Goal: Information Seeking & Learning: Learn about a topic

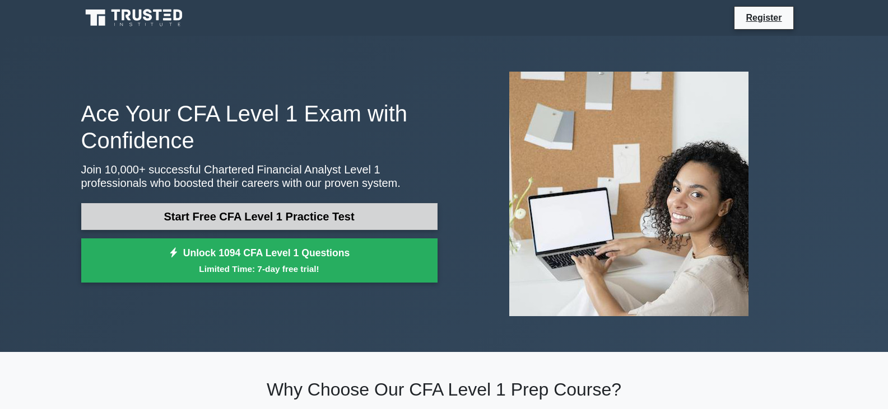
click at [145, 211] on link "Start Free CFA Level 1 Practice Test" at bounding box center [259, 216] width 356 height 27
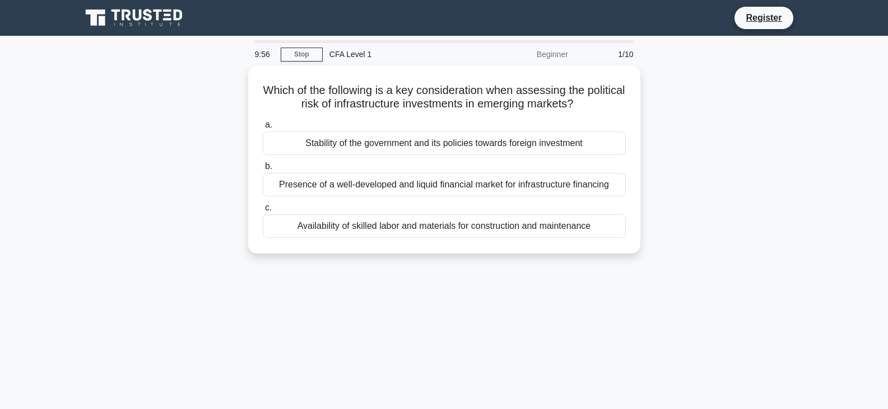
click at [542, 55] on div "Beginner" at bounding box center [526, 54] width 98 height 22
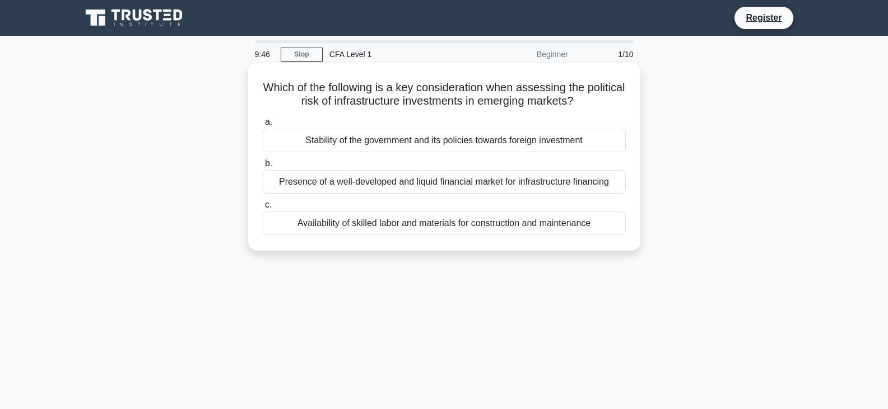
click at [310, 139] on div "Stability of the government and its policies towards foreign investment" at bounding box center [444, 141] width 363 height 24
click at [263, 126] on input "a. Stability of the government and its policies towards foreign investment" at bounding box center [263, 122] width 0 height 7
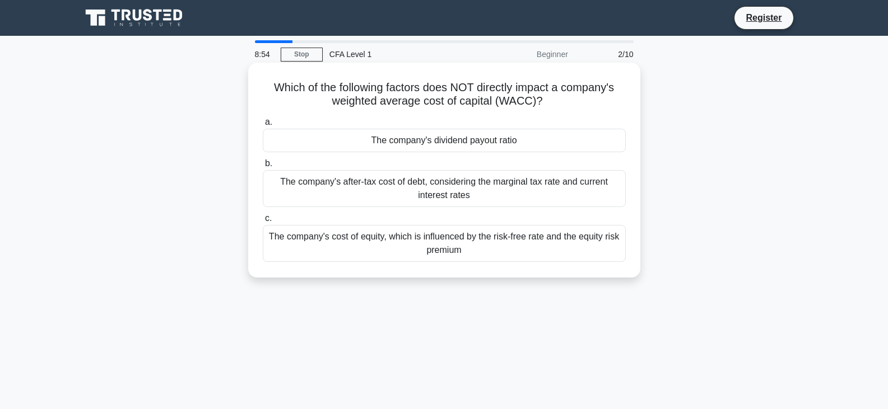
click at [433, 145] on div "The company's dividend payout ratio" at bounding box center [444, 141] width 363 height 24
click at [263, 126] on input "a. The company's dividend payout ratio" at bounding box center [263, 122] width 0 height 7
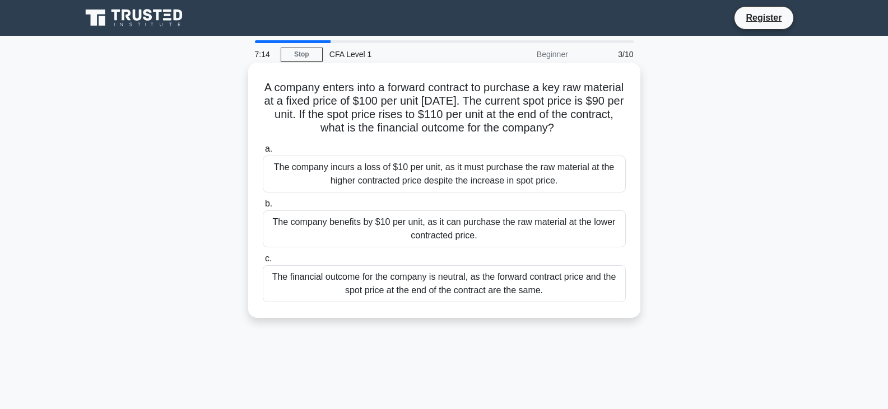
click at [449, 229] on div "The company benefits by $10 per unit, as it can purchase the raw material at th…" at bounding box center [444, 229] width 363 height 37
click at [263, 208] on input "b. The company benefits by $10 per unit, as it can purchase the raw material at…" at bounding box center [263, 204] width 0 height 7
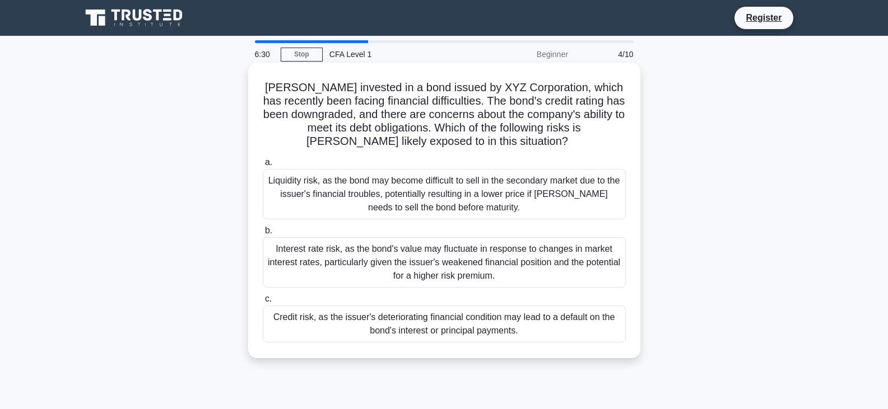
click at [450, 337] on div "Credit risk, as the issuer's deteriorating financial condition may lead to a de…" at bounding box center [444, 324] width 363 height 37
click at [263, 303] on input "c. Credit risk, as the issuer's deteriorating financial condition may lead to a…" at bounding box center [263, 299] width 0 height 7
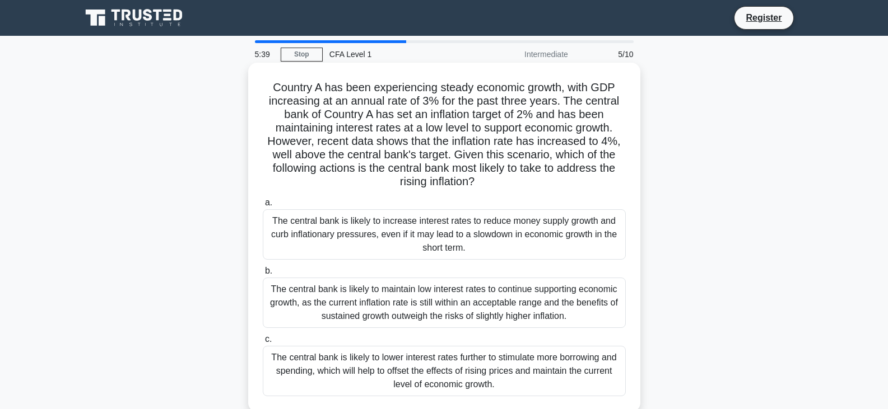
click at [396, 394] on div "The central bank is likely to lower interest rates further to stimulate more bo…" at bounding box center [444, 371] width 363 height 50
click at [263, 343] on input "c. The central bank is likely to lower interest rates further to stimulate more…" at bounding box center [263, 339] width 0 height 7
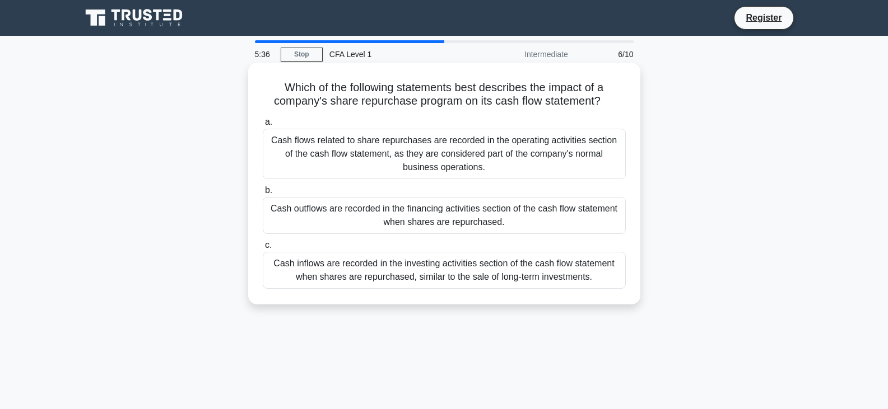
click at [411, 152] on div "Cash flows related to share repurchases are recorded in the operating activitie…" at bounding box center [444, 154] width 363 height 50
click at [263, 126] on input "a. Cash flows related to share repurchases are recorded in the operating activi…" at bounding box center [263, 122] width 0 height 7
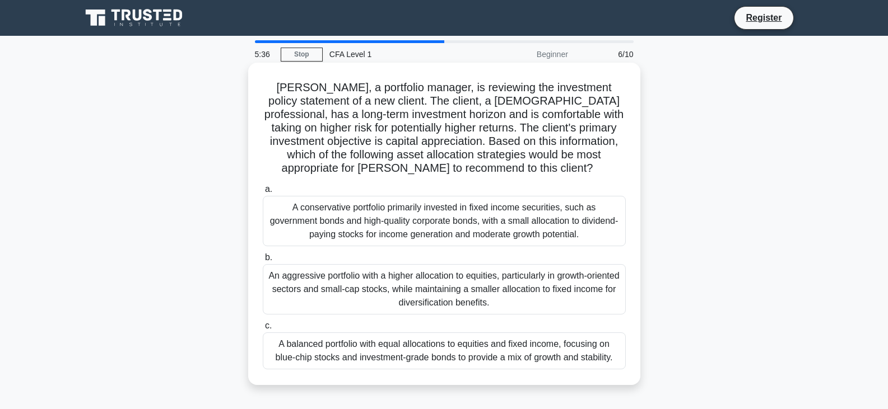
click at [414, 162] on h5 "John, a portfolio manager, is reviewing the investment policy statement of a ne…" at bounding box center [444, 128] width 365 height 95
click at [445, 234] on div "A conservative portfolio primarily invested in fixed income securities, such as…" at bounding box center [444, 221] width 363 height 50
click at [263, 193] on input "a. A conservative portfolio primarily invested in fixed income securities, such…" at bounding box center [263, 189] width 0 height 7
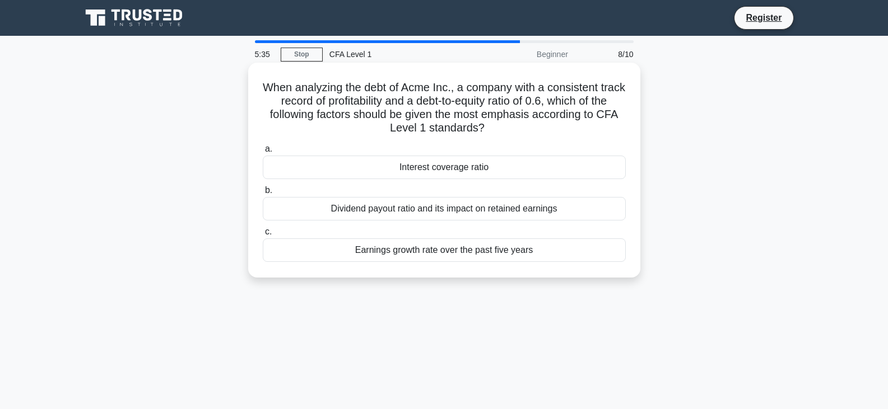
click at [434, 181] on div "a. Interest coverage ratio b. Dividend payout ratio and its impact on retained …" at bounding box center [444, 202] width 376 height 124
click at [434, 162] on div "Interest coverage ratio" at bounding box center [444, 168] width 363 height 24
click at [263, 153] on input "a. Interest coverage ratio" at bounding box center [263, 149] width 0 height 7
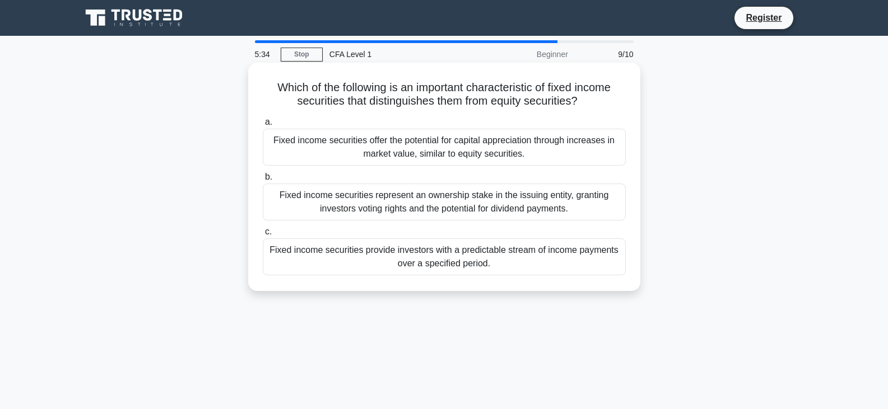
click at [448, 235] on label "c. Fixed income securities provide investors with a predictable stream of incom…" at bounding box center [444, 250] width 363 height 50
click at [263, 235] on input "c. Fixed income securities provide investors with a predictable stream of incom…" at bounding box center [263, 232] width 0 height 7
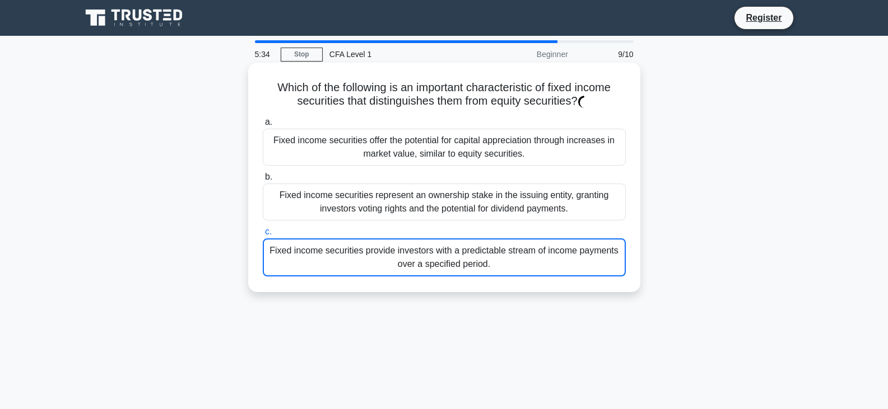
click at [448, 203] on div "Fixed income securities represent an ownership stake in the issuing entity, gra…" at bounding box center [444, 202] width 363 height 37
click at [263, 181] on input "b. Fixed income securities represent an ownership stake in the issuing entity, …" at bounding box center [263, 177] width 0 height 7
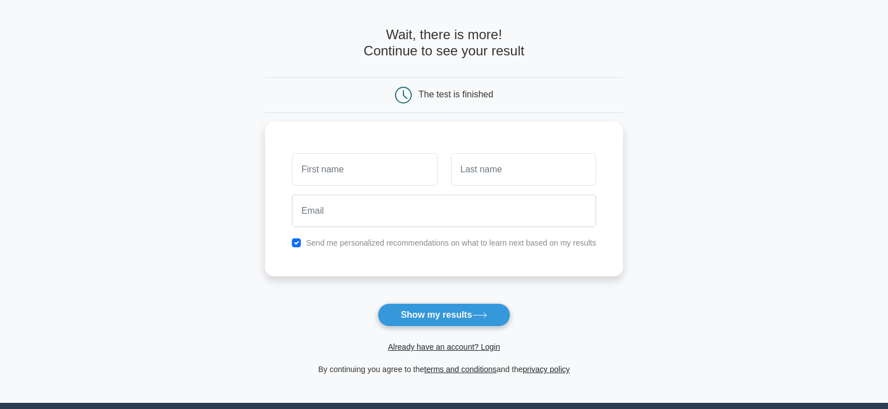
scroll to position [56, 0]
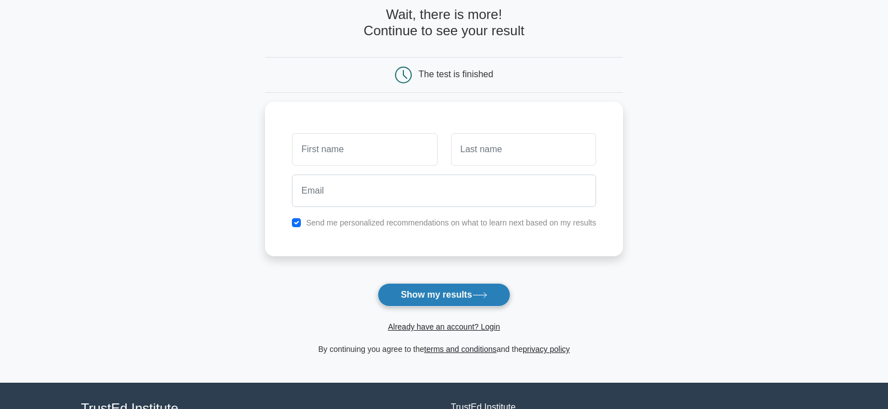
click at [399, 300] on button "Show my results" at bounding box center [444, 295] width 132 height 24
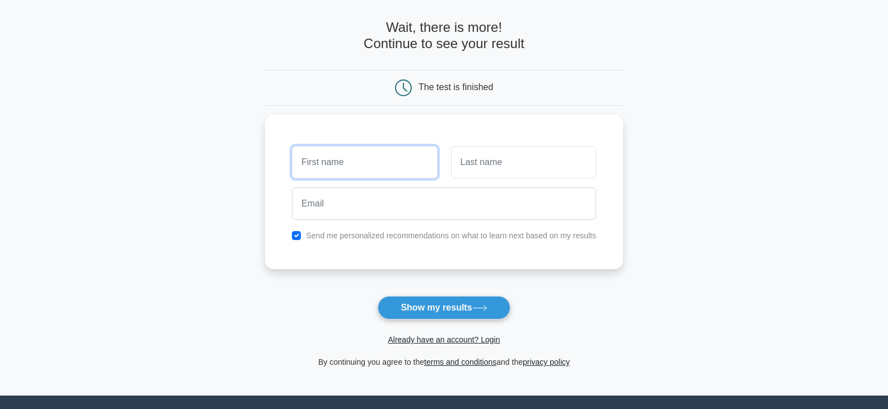
scroll to position [0, 0]
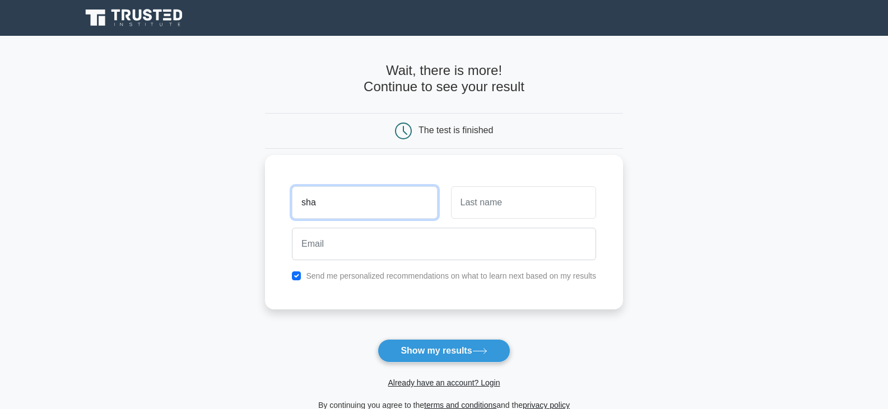
type input "[PERSON_NAME]"
click at [477, 216] on input "text" at bounding box center [523, 203] width 145 height 32
type input "[PERSON_NAME]"
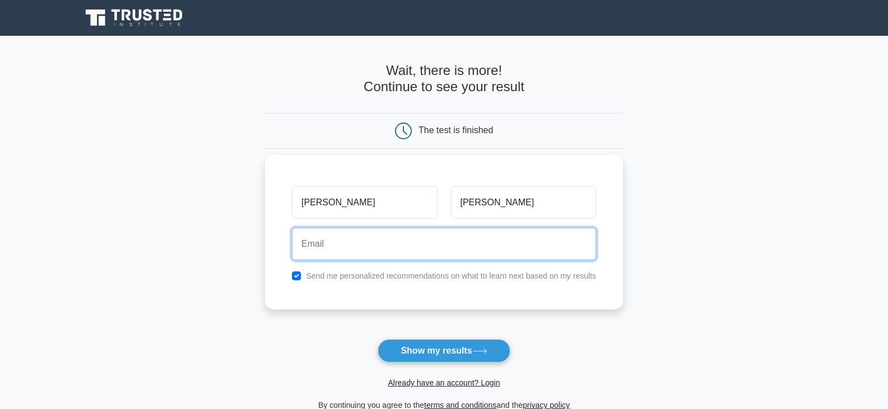
click at [495, 259] on input "email" at bounding box center [444, 244] width 304 height 32
type input "[EMAIL_ADDRESS][DOMAIN_NAME]"
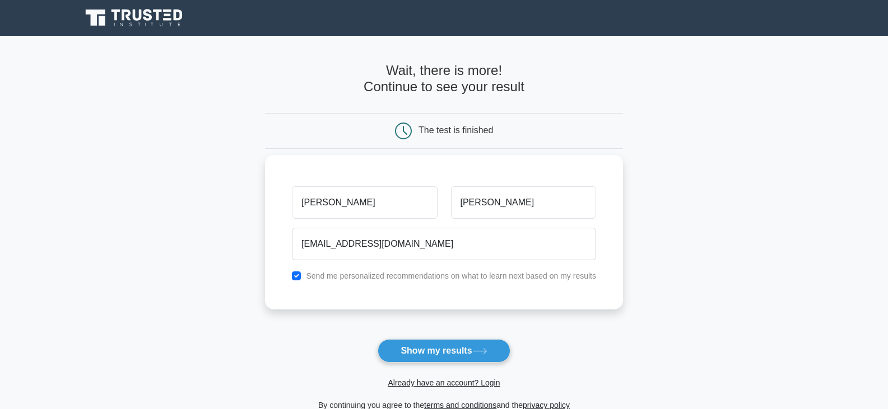
click at [293, 271] on div "Send me personalized recommendations on what to learn next based on my results" at bounding box center [444, 275] width 318 height 13
click at [299, 278] on input "checkbox" at bounding box center [296, 276] width 9 height 9
checkbox input "false"
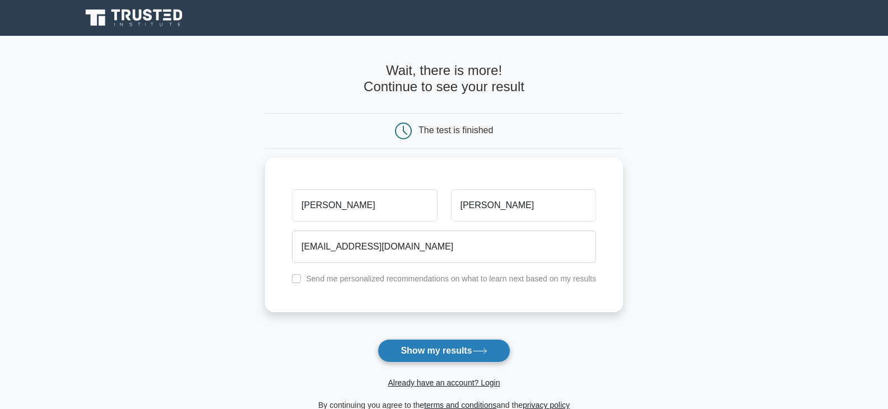
click at [453, 351] on button "Show my results" at bounding box center [444, 351] width 132 height 24
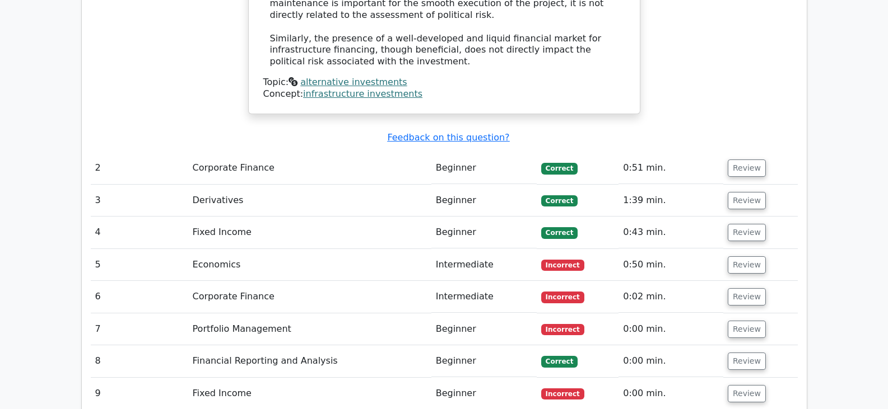
scroll to position [1344, 0]
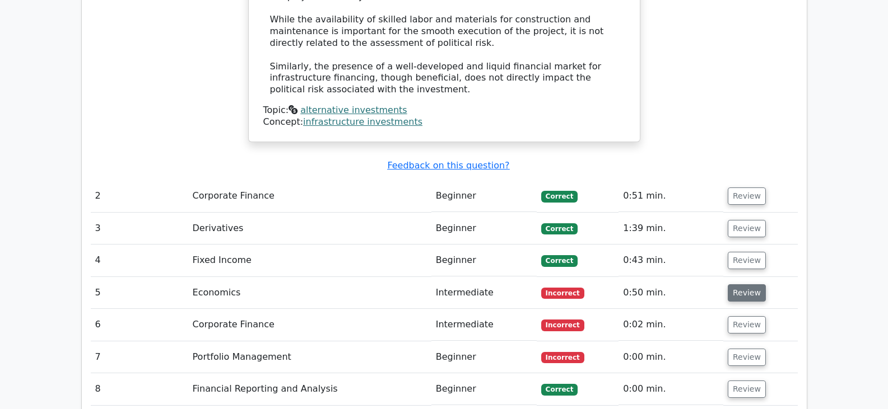
click at [749, 285] on button "Review" at bounding box center [747, 293] width 38 height 17
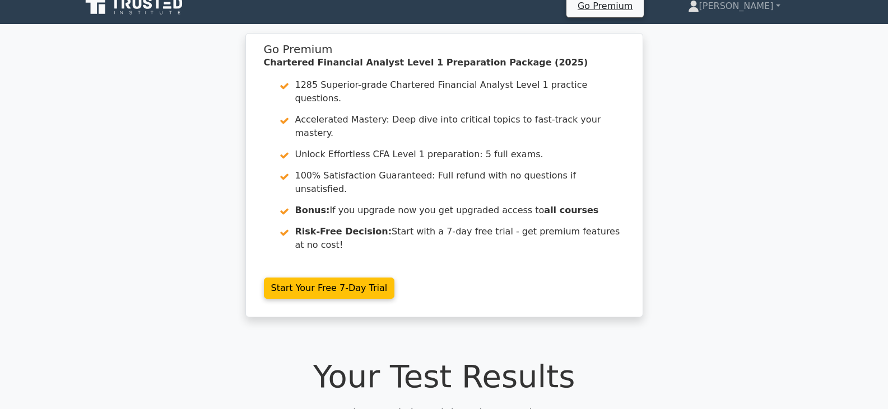
scroll to position [0, 0]
